Goal: Check status

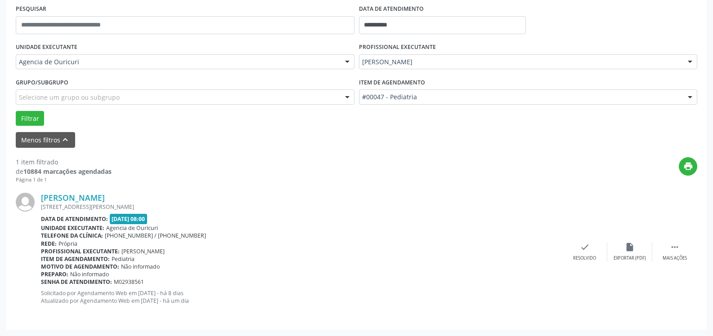
scroll to position [172, 0]
click at [367, 183] on div "print" at bounding box center [405, 170] width 586 height 27
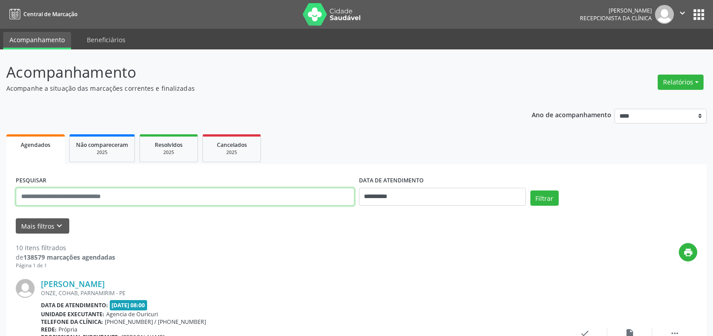
click at [143, 202] on input "text" at bounding box center [185, 197] width 339 height 18
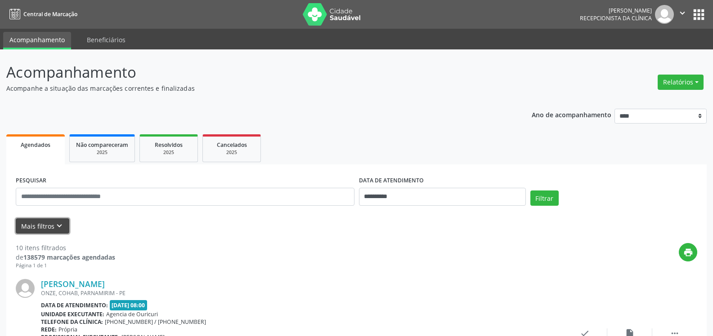
click at [49, 227] on button "Mais filtros keyboard_arrow_down" at bounding box center [43, 227] width 54 height 16
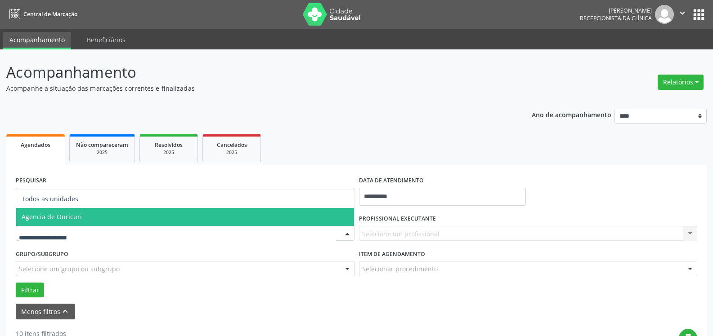
click at [89, 220] on span "Agencia de Ouricuri" at bounding box center [185, 217] width 338 height 18
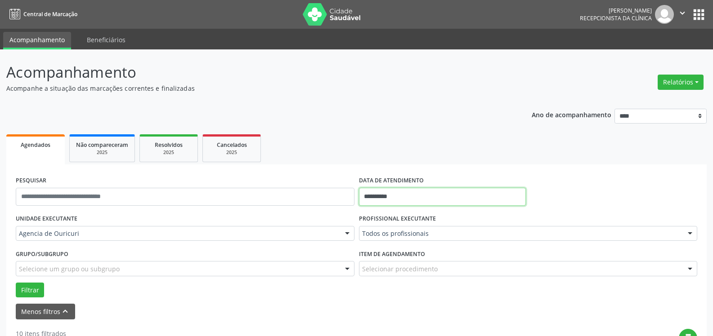
click at [407, 200] on input "**********" at bounding box center [442, 197] width 167 height 18
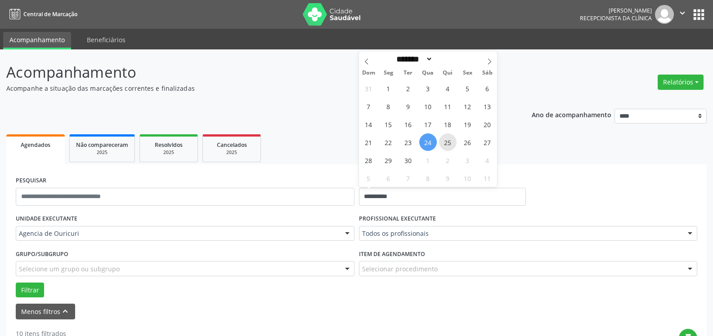
click at [444, 144] on span "25" at bounding box center [448, 143] width 18 height 18
type input "**********"
click at [444, 144] on span "25" at bounding box center [448, 143] width 18 height 18
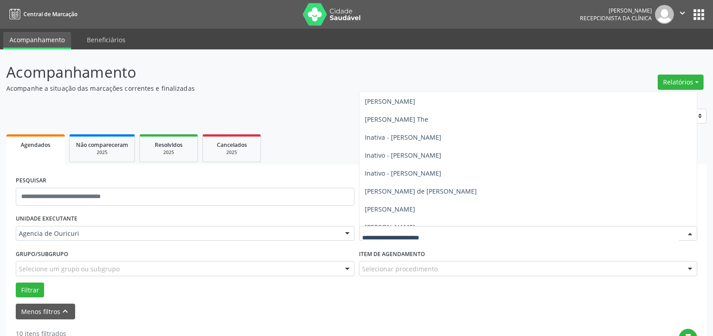
scroll to position [54, 0]
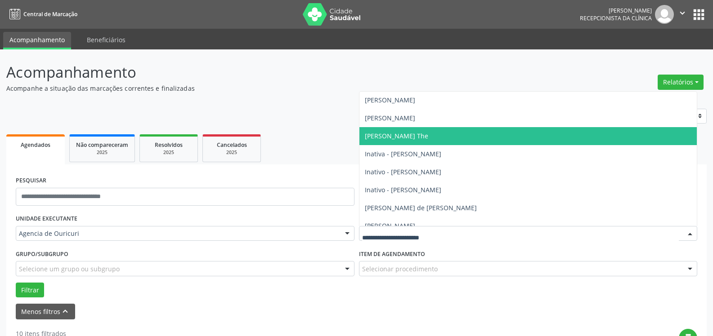
click at [402, 138] on span "[PERSON_NAME] The" at bounding box center [396, 136] width 63 height 9
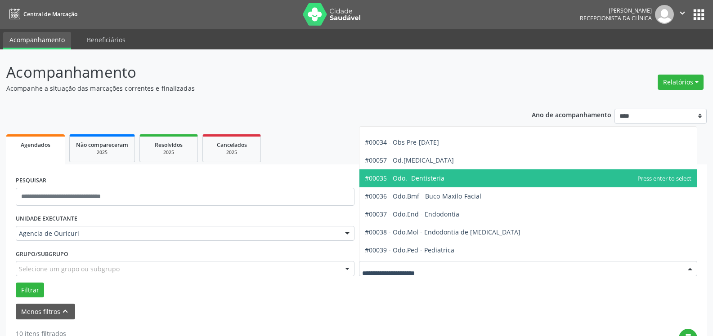
scroll to position [944, 0]
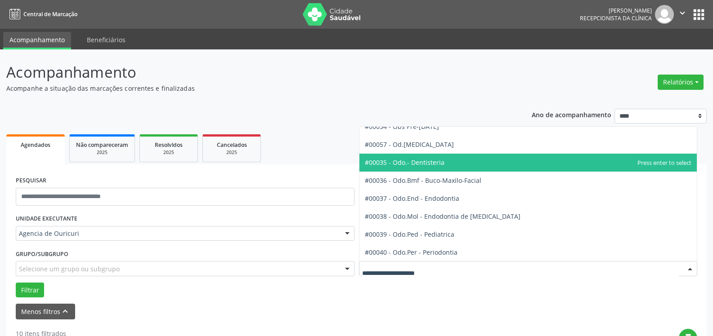
click at [433, 163] on span "#00035 - Odo.- Dentisteria" at bounding box center [405, 162] width 80 height 9
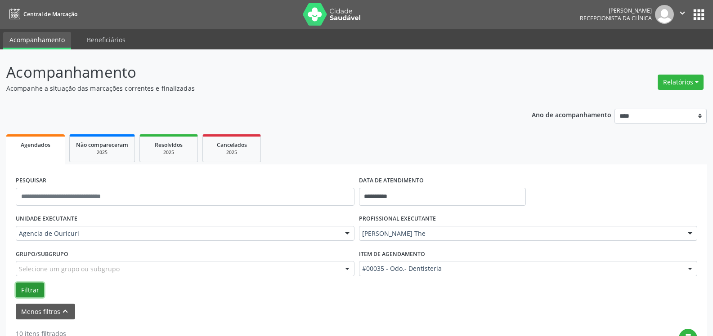
click at [25, 287] on button "Filtrar" at bounding box center [30, 290] width 28 height 15
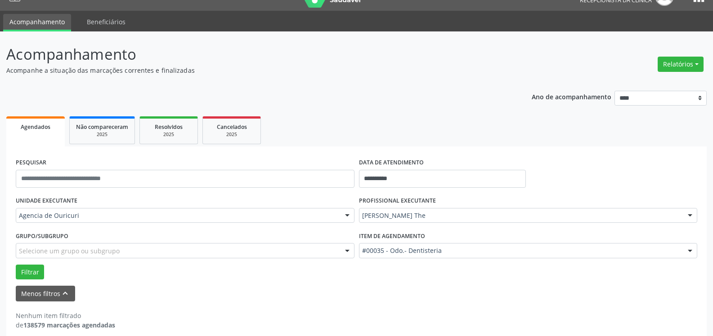
scroll to position [27, 0]
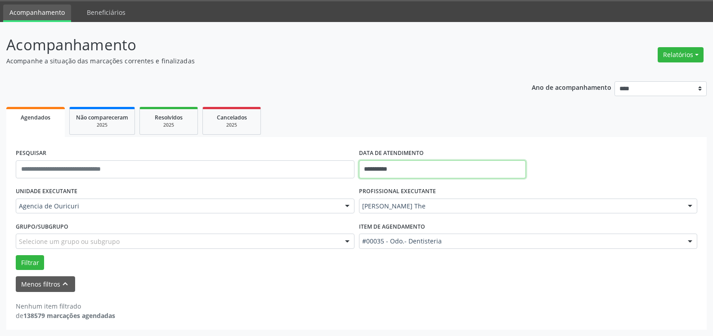
click at [411, 165] on input "**********" at bounding box center [442, 170] width 167 height 18
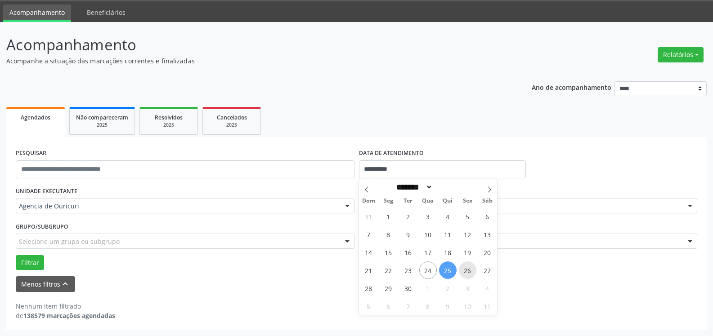
click at [468, 276] on span "26" at bounding box center [468, 271] width 18 height 18
type input "**********"
click at [468, 276] on span "26" at bounding box center [468, 271] width 18 height 18
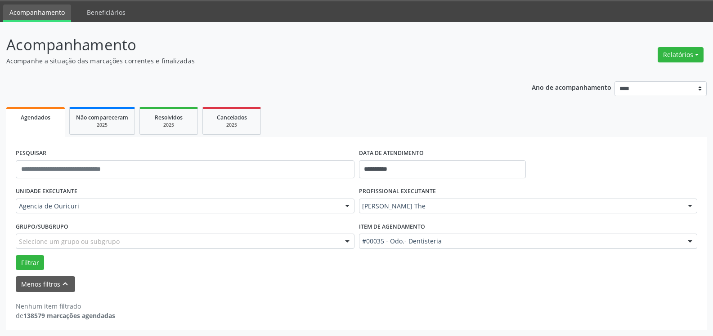
click at [15, 264] on div "Filtrar" at bounding box center [356, 262] width 686 height 15
click at [24, 258] on button "Filtrar" at bounding box center [30, 262] width 28 height 15
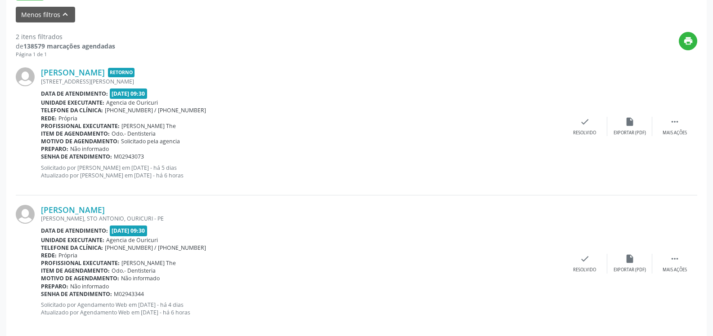
scroll to position [309, 0]
